Goal: Information Seeking & Learning: Learn about a topic

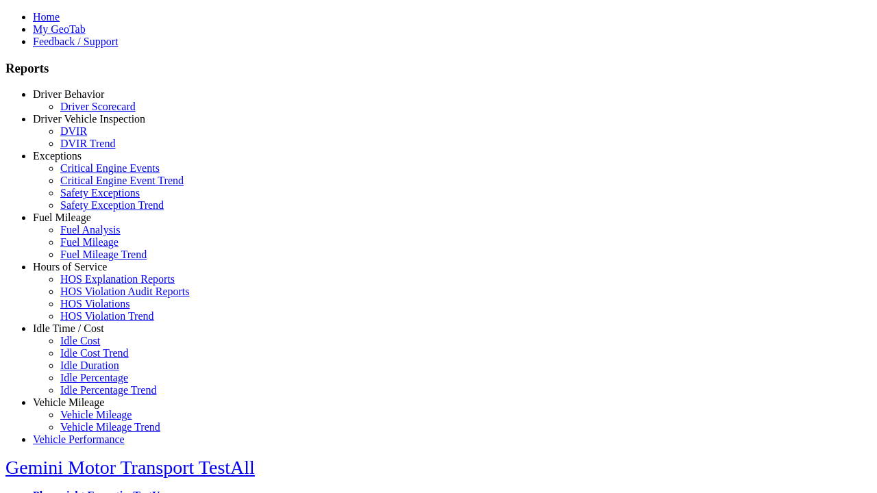
click at [79, 397] on link "Vehicle Mileage" at bounding box center [68, 403] width 71 height 12
click at [89, 421] on link "Vehicle Mileage Trend" at bounding box center [110, 427] width 100 height 12
select select "**********"
type input "**********"
